Goal: Find specific page/section: Find specific page/section

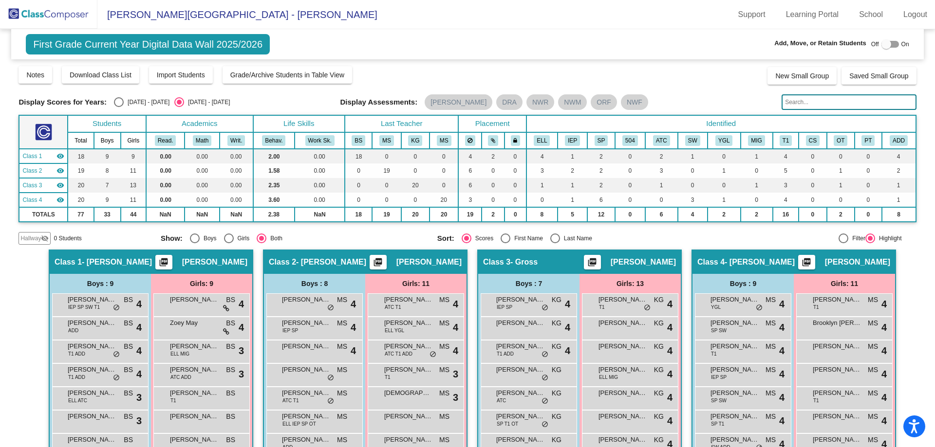
scroll to position [166, 0]
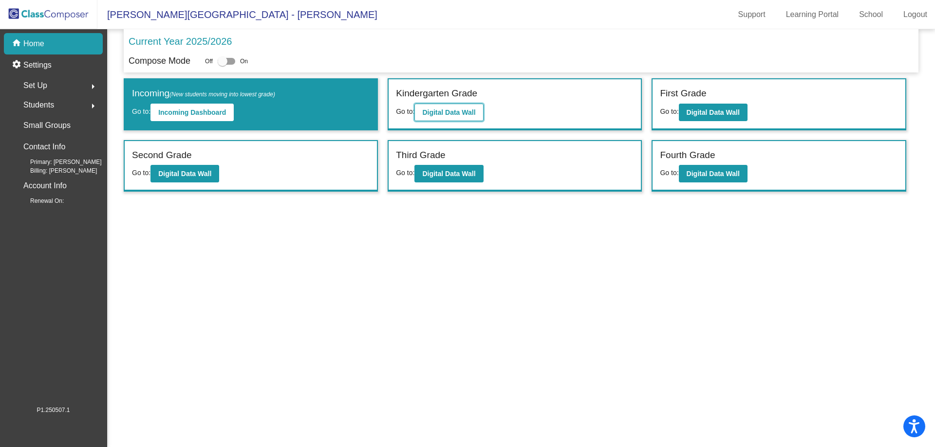
click at [442, 111] on b "Digital Data Wall" at bounding box center [448, 113] width 53 height 8
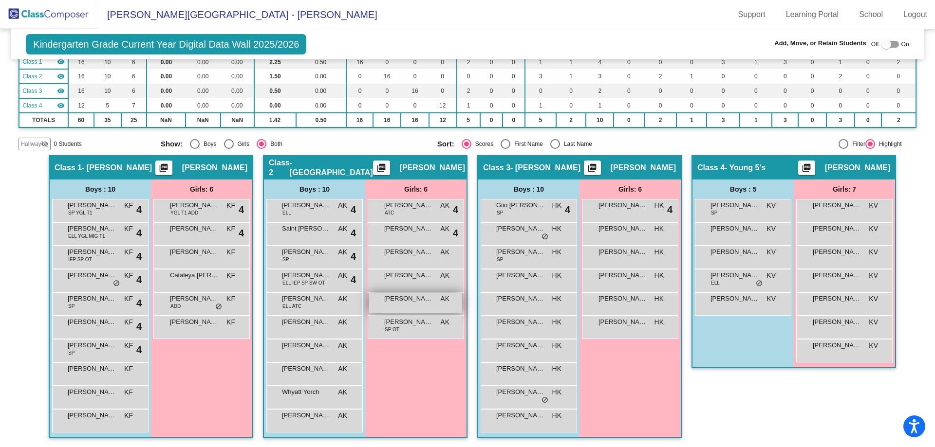
scroll to position [95, 0]
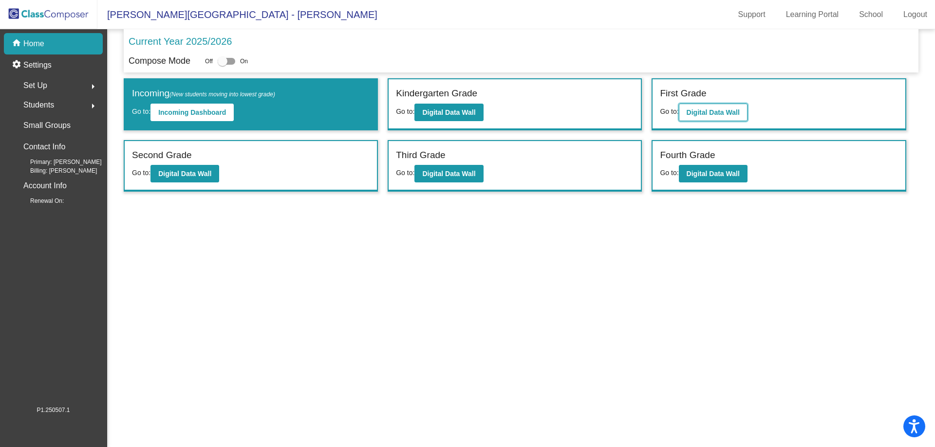
click at [722, 111] on b "Digital Data Wall" at bounding box center [712, 113] width 53 height 8
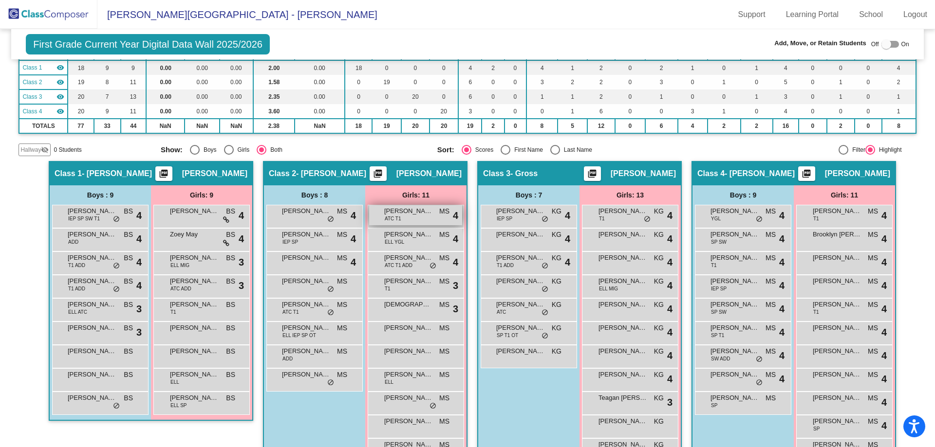
scroll to position [97, 0]
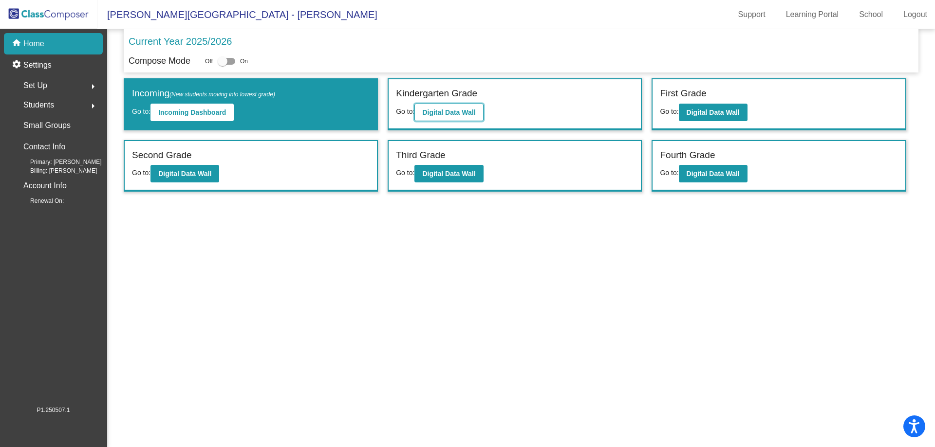
click at [450, 116] on button "Digital Data Wall" at bounding box center [448, 113] width 69 height 18
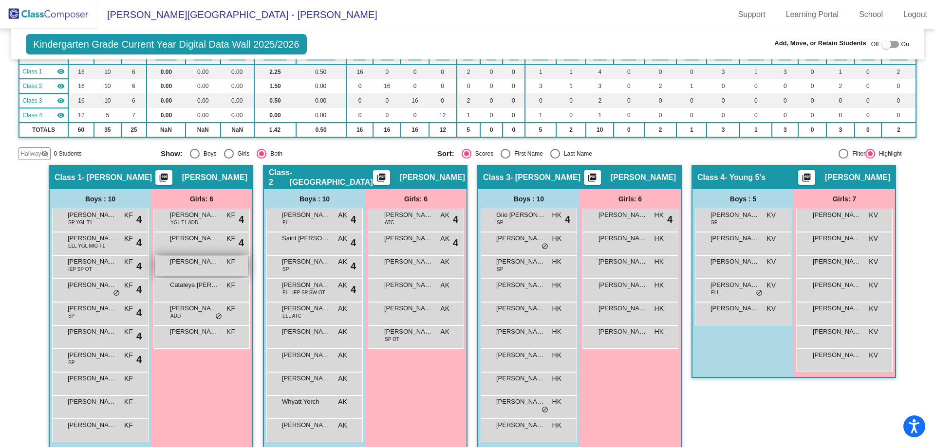
scroll to position [95, 0]
